Goal: Task Accomplishment & Management: Complete application form

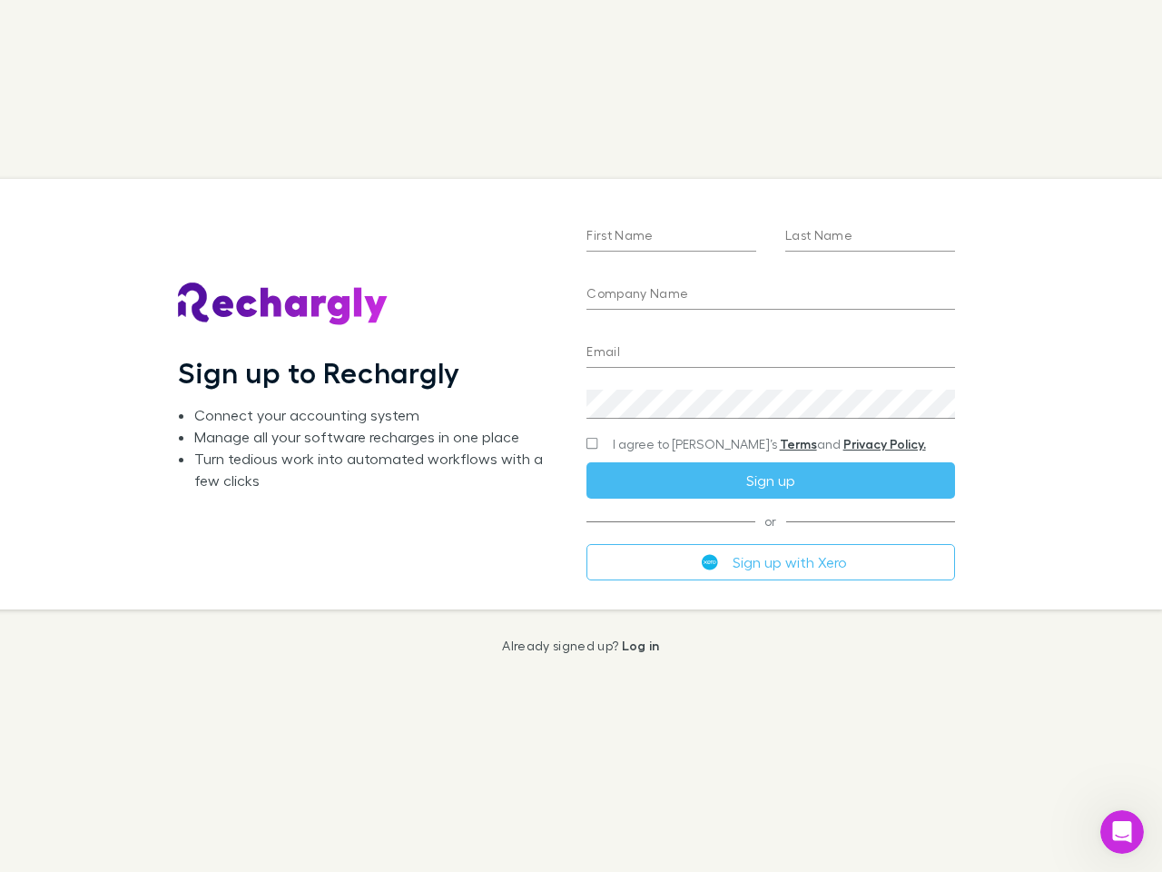
click at [581, 436] on div "First Name Last Name Company Name Email Create a password I agree to Rechargly’…" at bounding box center [770, 394] width 397 height 430
click at [671, 237] on input "First Name" at bounding box center [672, 237] width 170 height 29
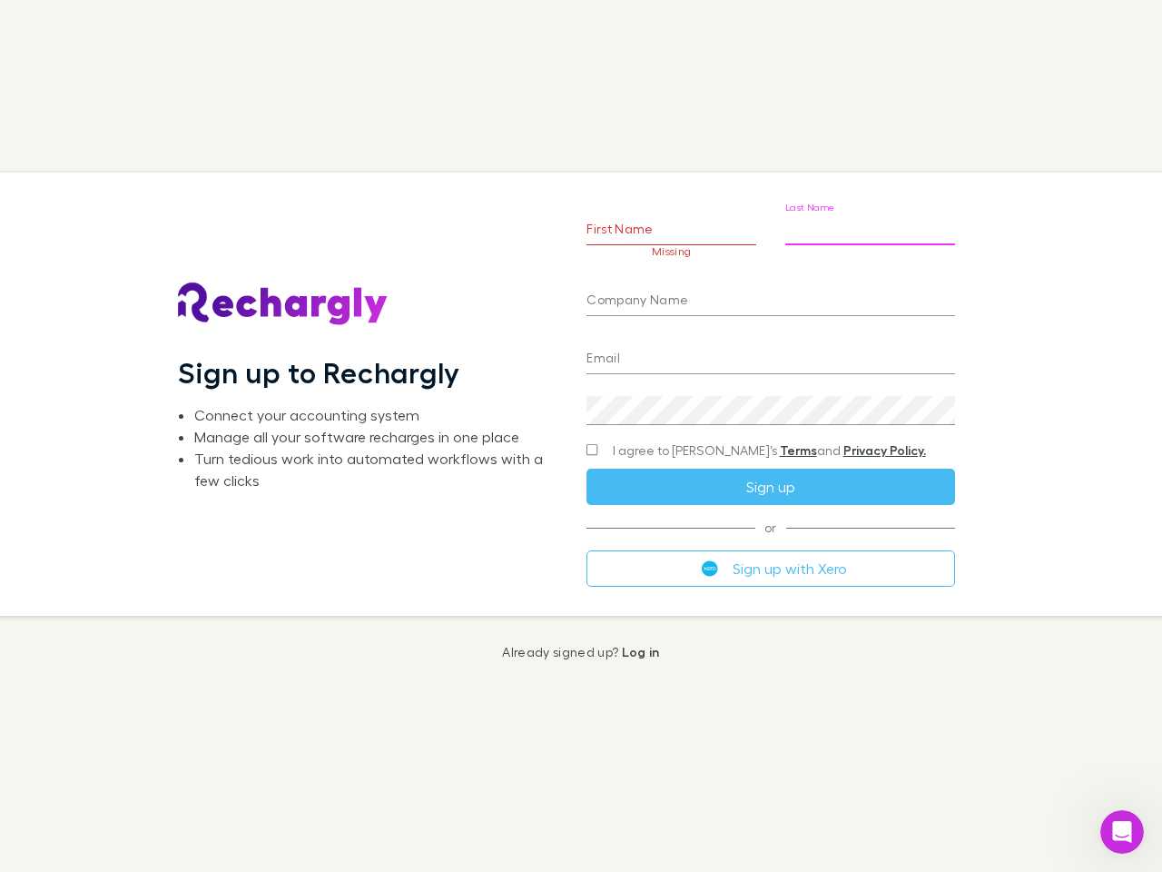
click at [870, 237] on input "Last Name" at bounding box center [871, 230] width 170 height 29
click at [770, 295] on input "Company Name" at bounding box center [771, 301] width 368 height 29
click at [770, 353] on input "Email" at bounding box center [771, 359] width 368 height 29
